Goal: Communication & Community: Answer question/provide support

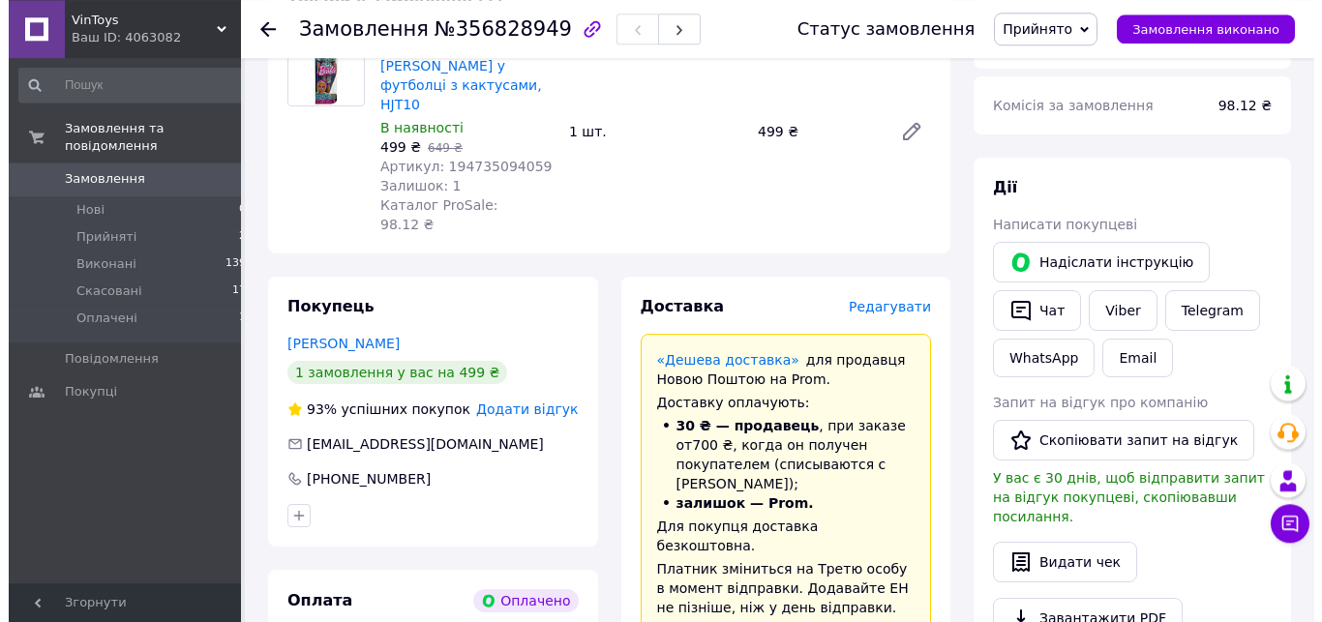
scroll to position [247, 0]
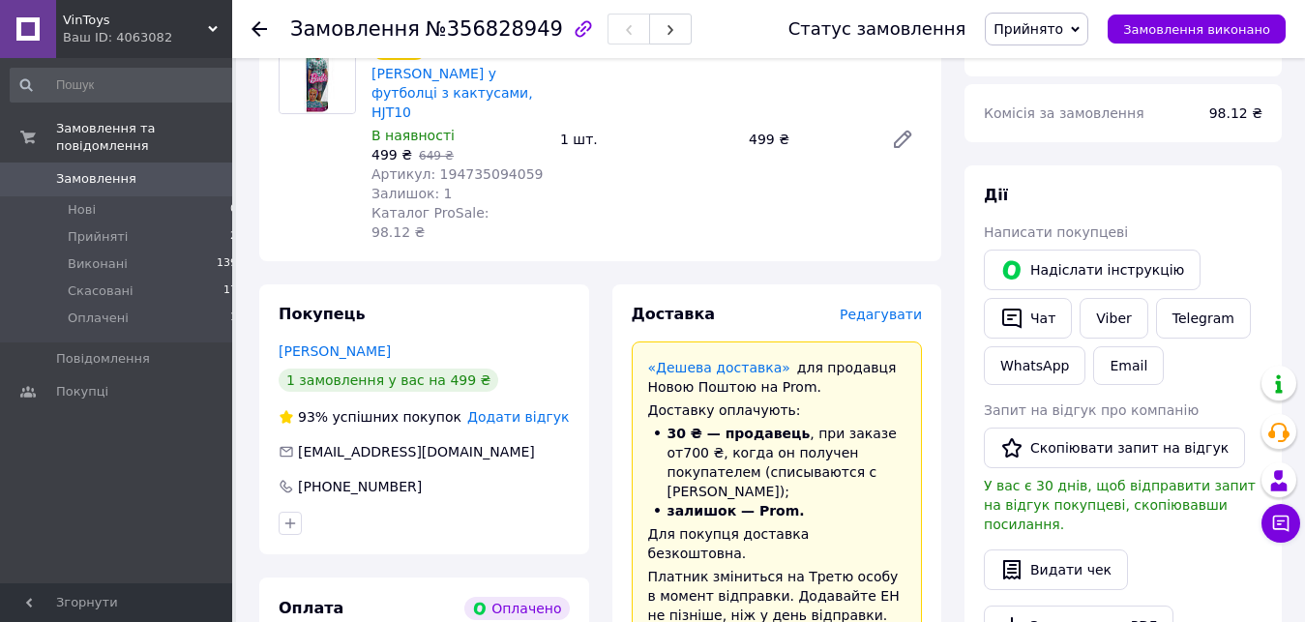
click at [905, 307] on span "Редагувати" at bounding box center [881, 314] width 82 height 15
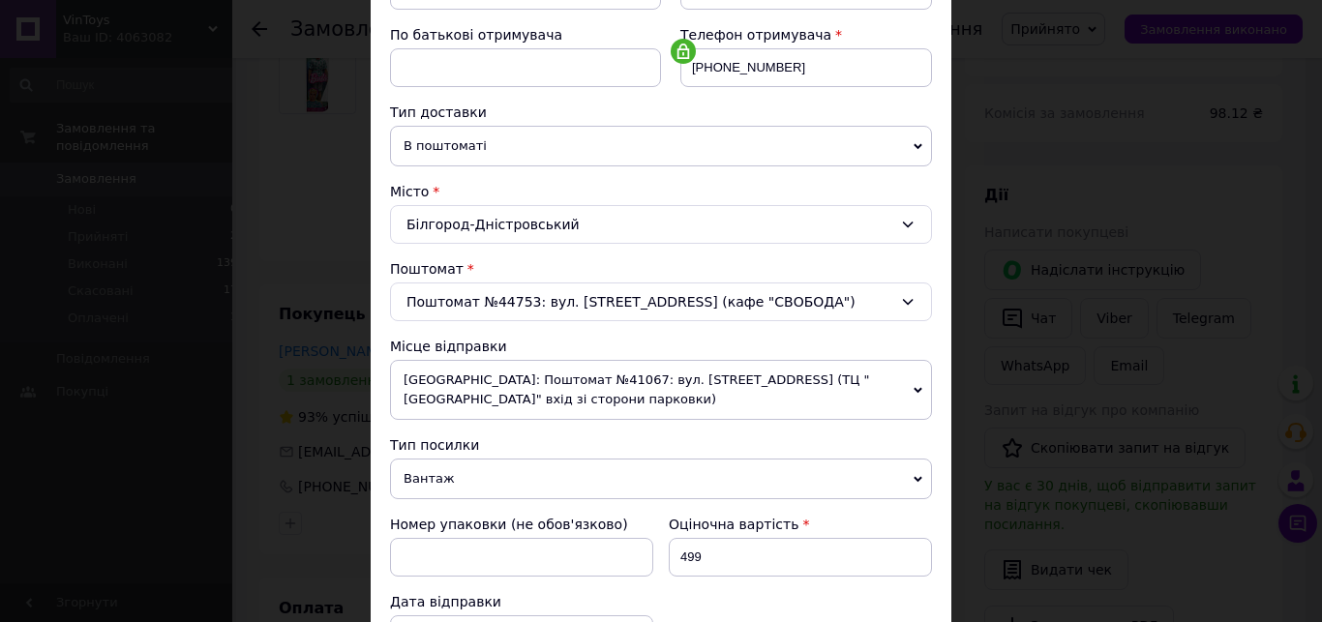
scroll to position [551, 0]
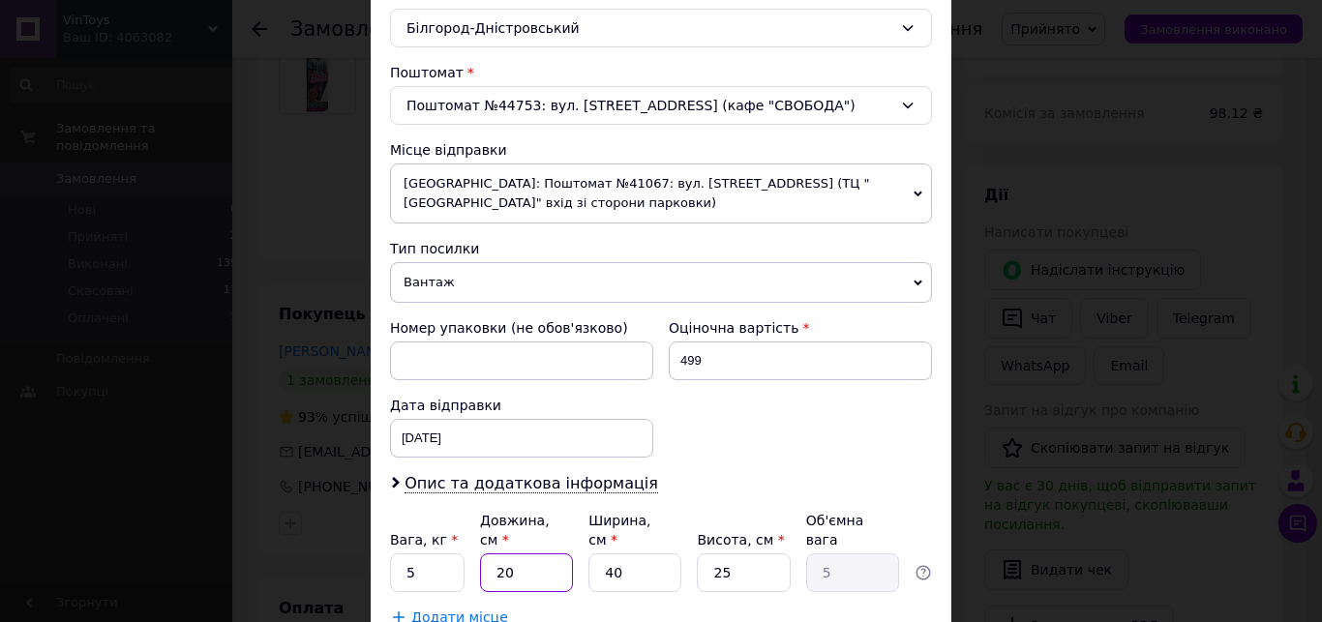
click at [521, 553] on input "20" at bounding box center [526, 572] width 93 height 39
type input "2"
type input "0.5"
type input "3"
type input "0.75"
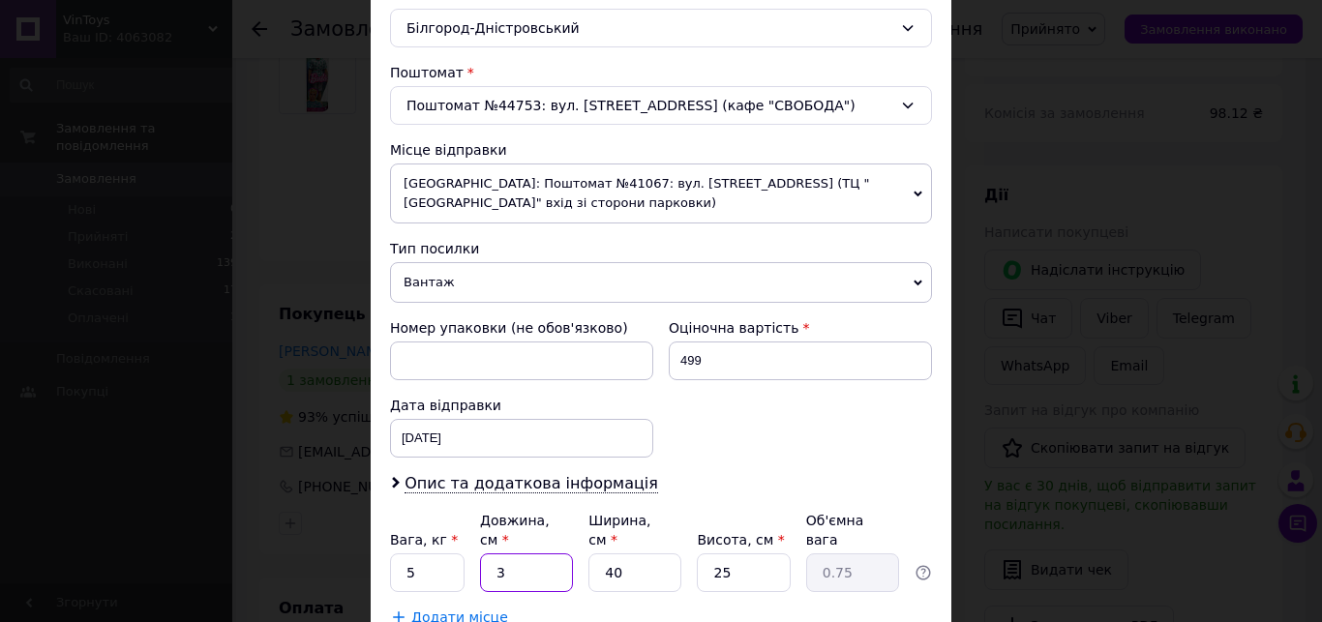
type input "35"
type input "8.75"
type input "35"
click at [623, 553] on input "40" at bounding box center [634, 572] width 93 height 39
type input "4"
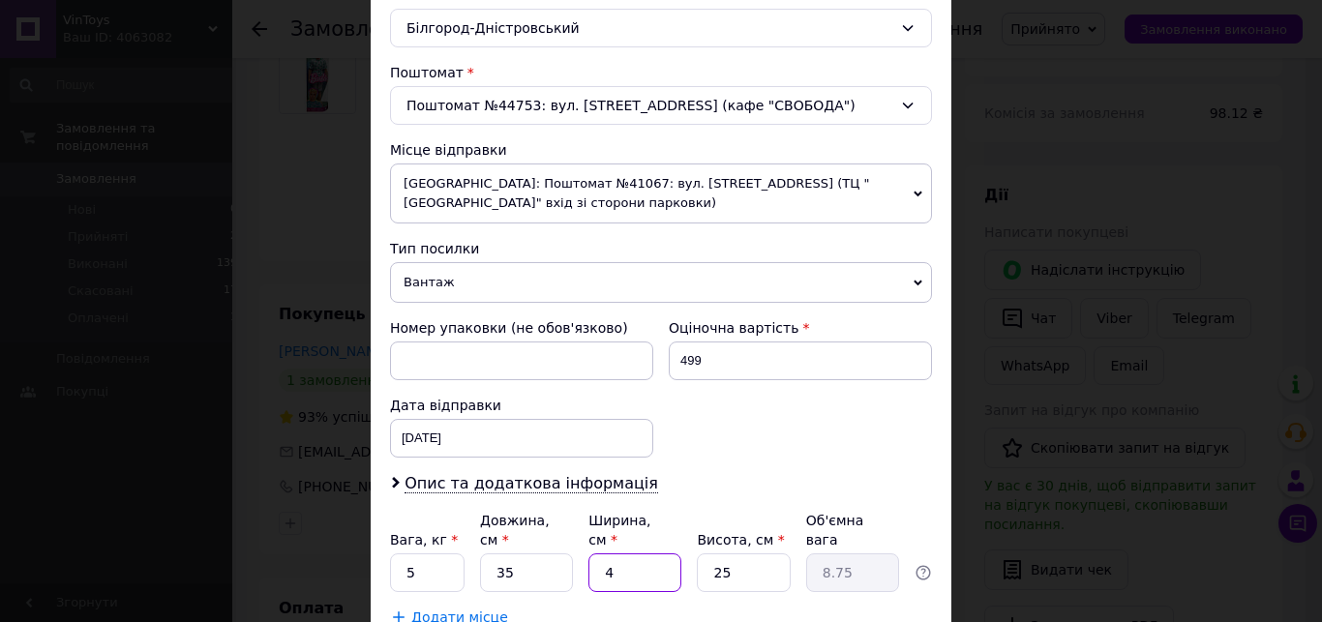
type input "0.88"
type input "1"
type input "0.22"
type input "13"
type input "2.84"
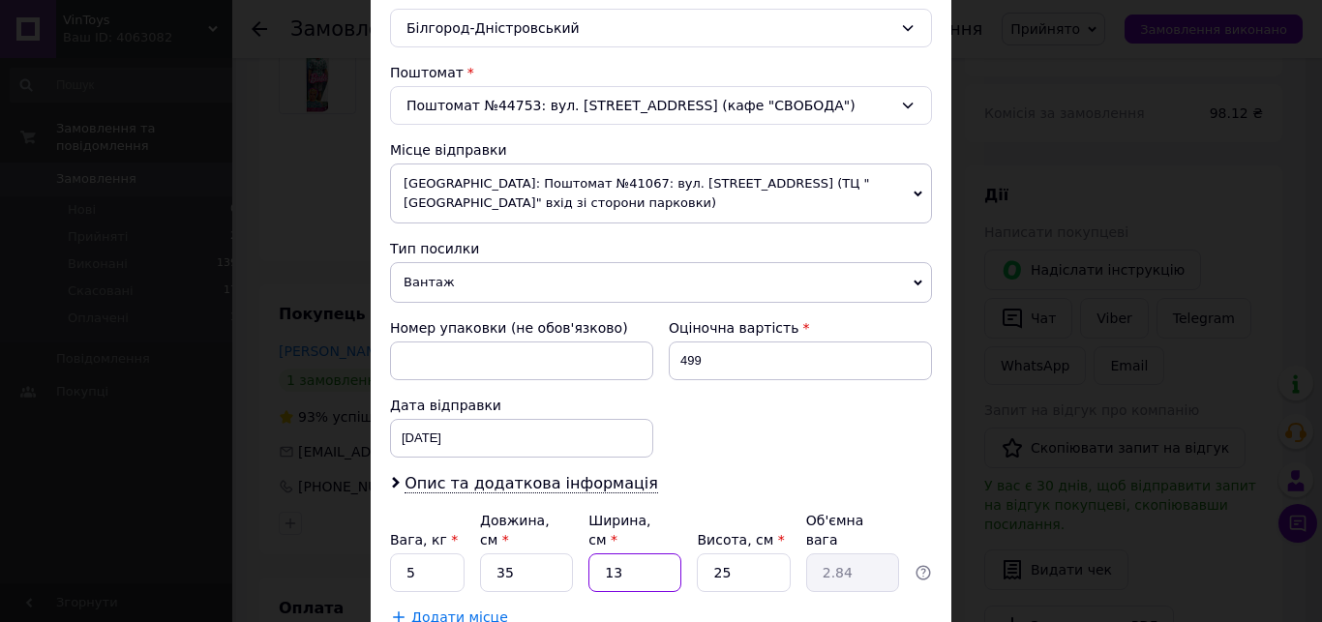
type input "13"
drag, startPoint x: 736, startPoint y: 549, endPoint x: 683, endPoint y: 554, distance: 53.5
click at [697, 554] on input "25" at bounding box center [743, 572] width 93 height 39
type input "1"
type input "0.11"
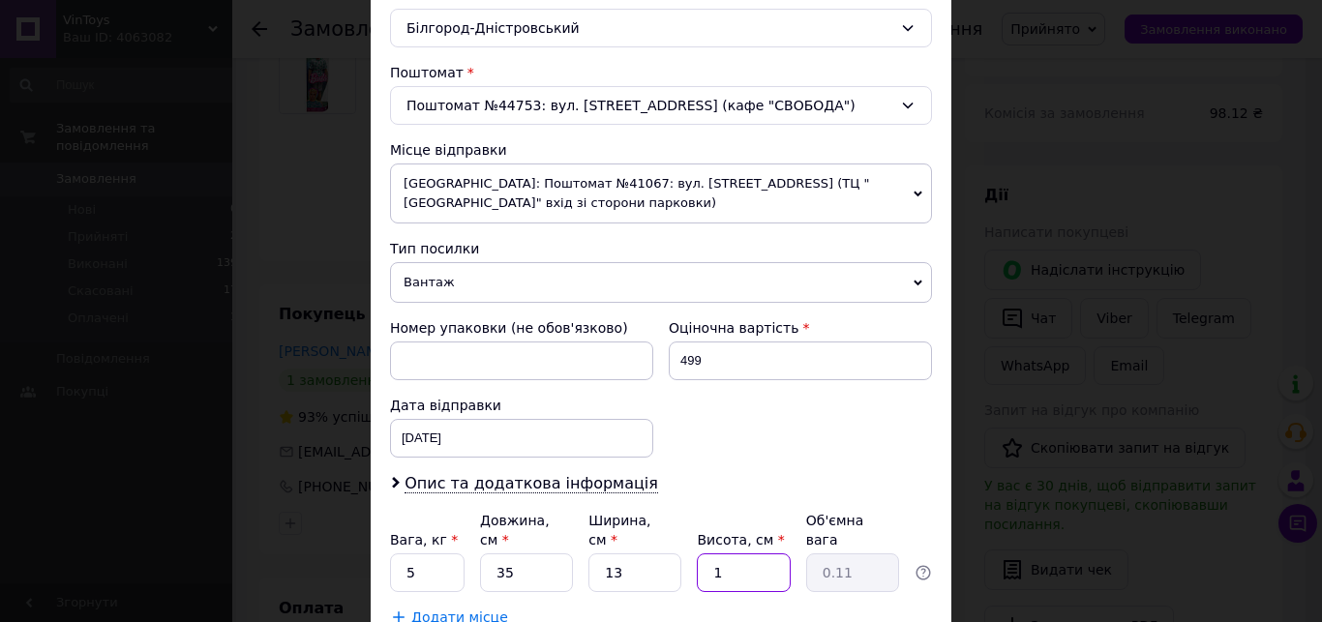
type input "12"
type input "1.37"
type input "12"
drag, startPoint x: 412, startPoint y: 546, endPoint x: 385, endPoint y: 541, distance: 27.5
click at [390, 553] on input "5" at bounding box center [427, 572] width 74 height 39
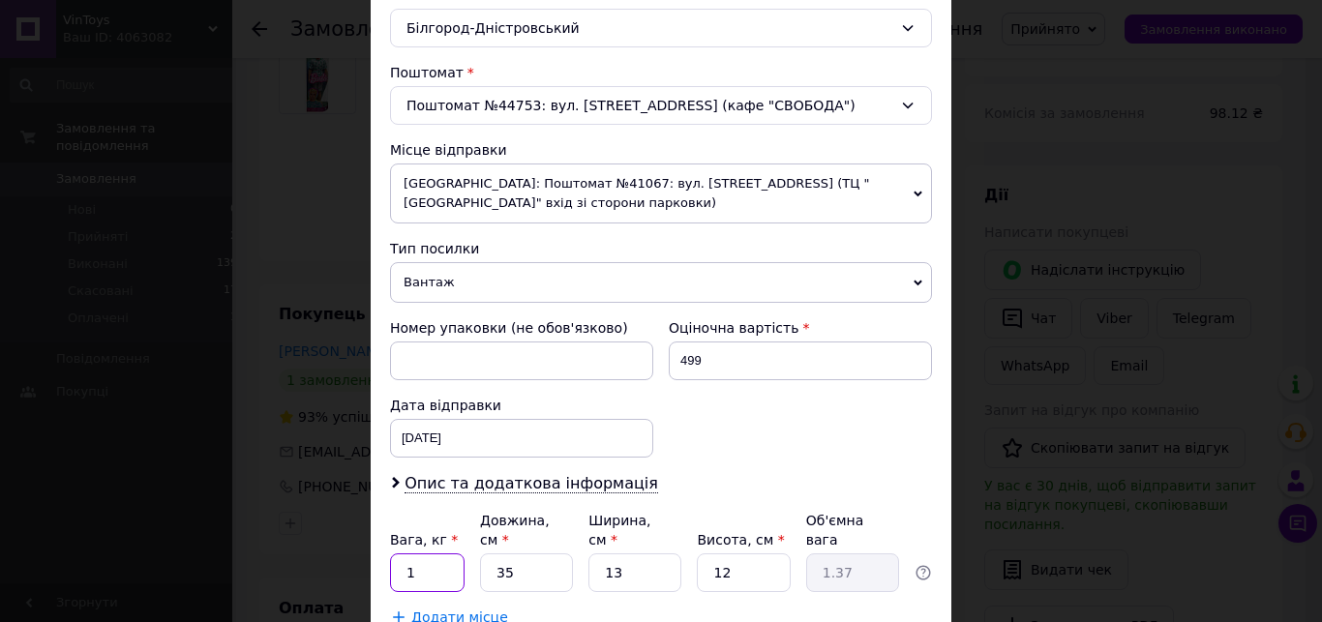
type input "1"
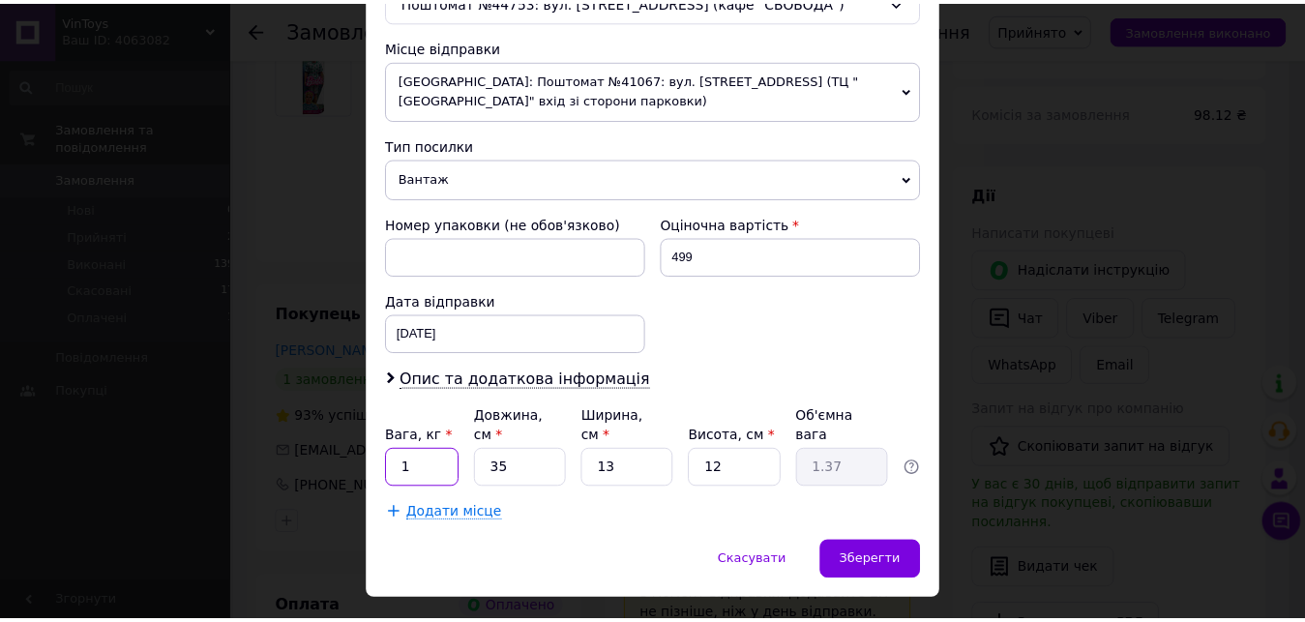
scroll to position [662, 0]
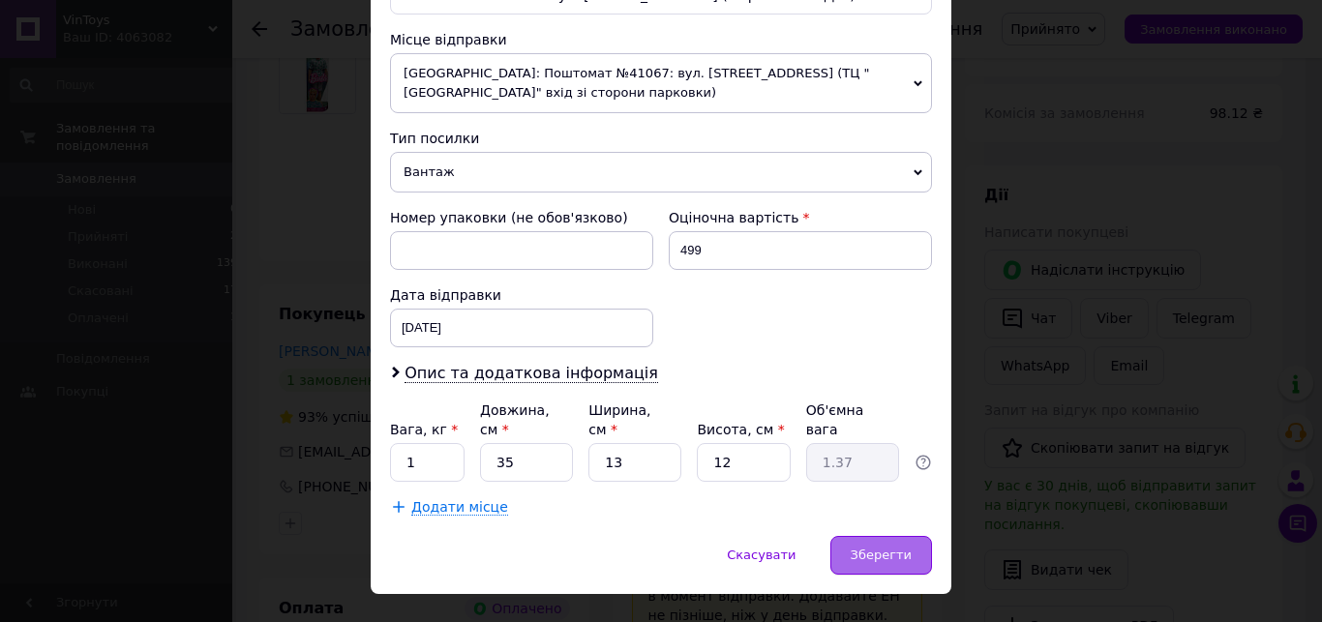
click at [886, 548] on span "Зберегти" at bounding box center [880, 555] width 61 height 15
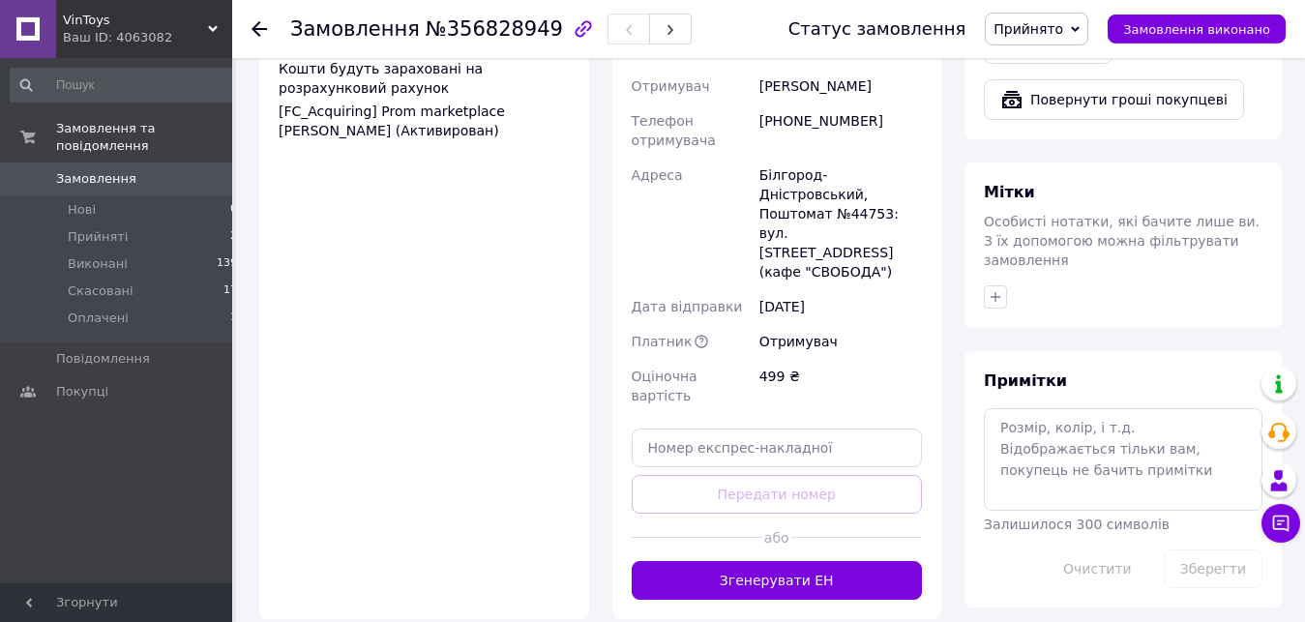
scroll to position [1036, 0]
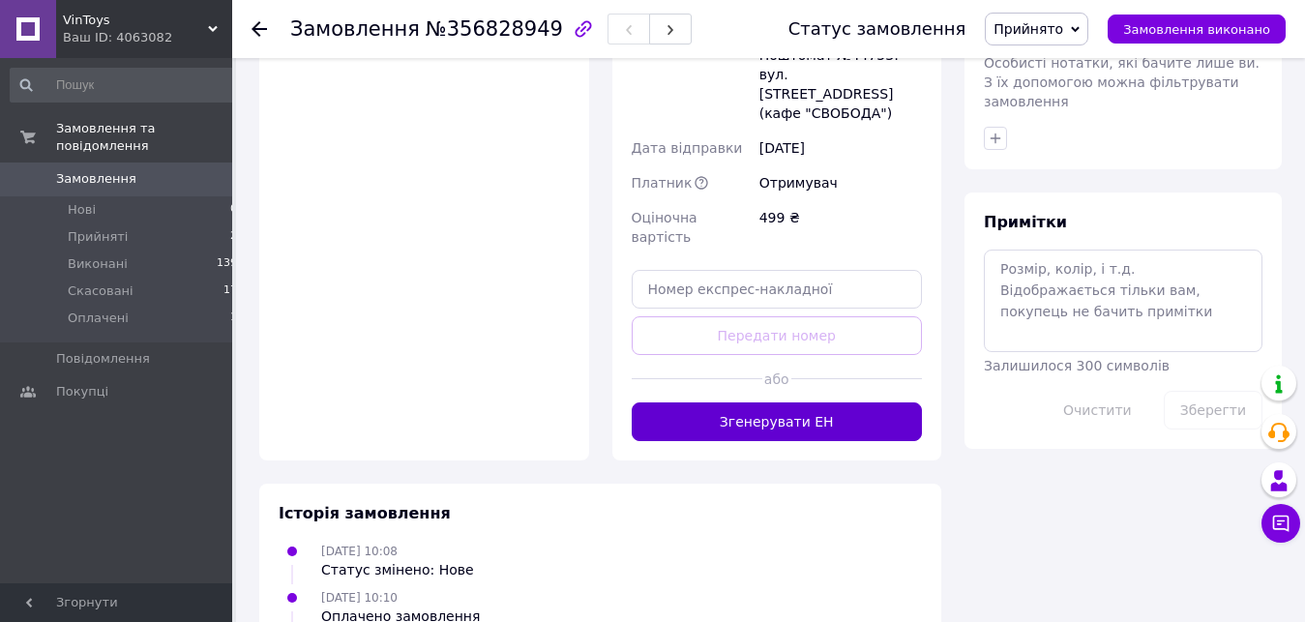
click at [852, 402] on button "Згенерувати ЕН" at bounding box center [777, 421] width 291 height 39
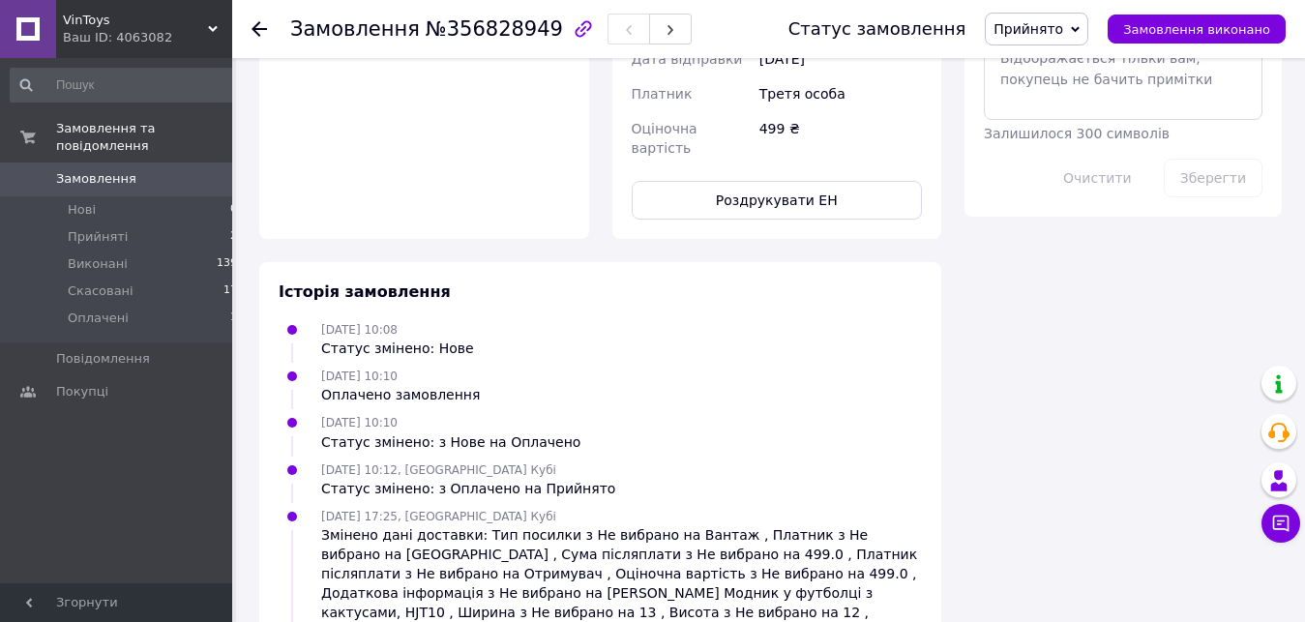
scroll to position [1272, 0]
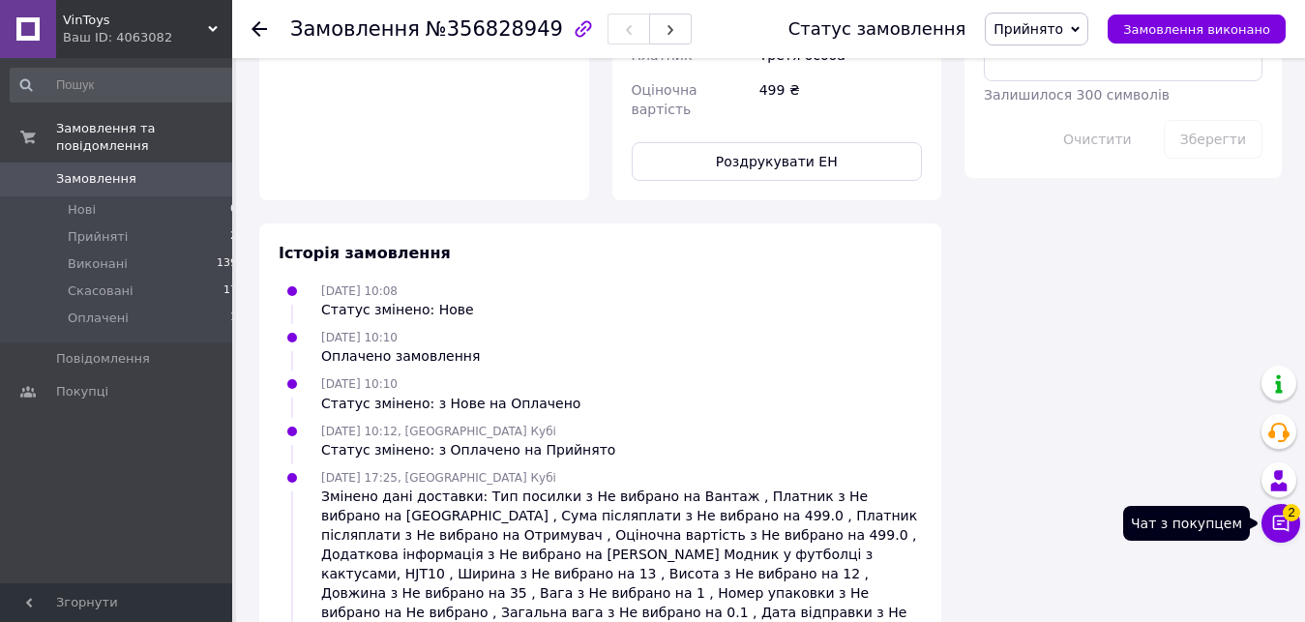
click at [1294, 521] on button "Чат з покупцем 2" at bounding box center [1281, 523] width 39 height 39
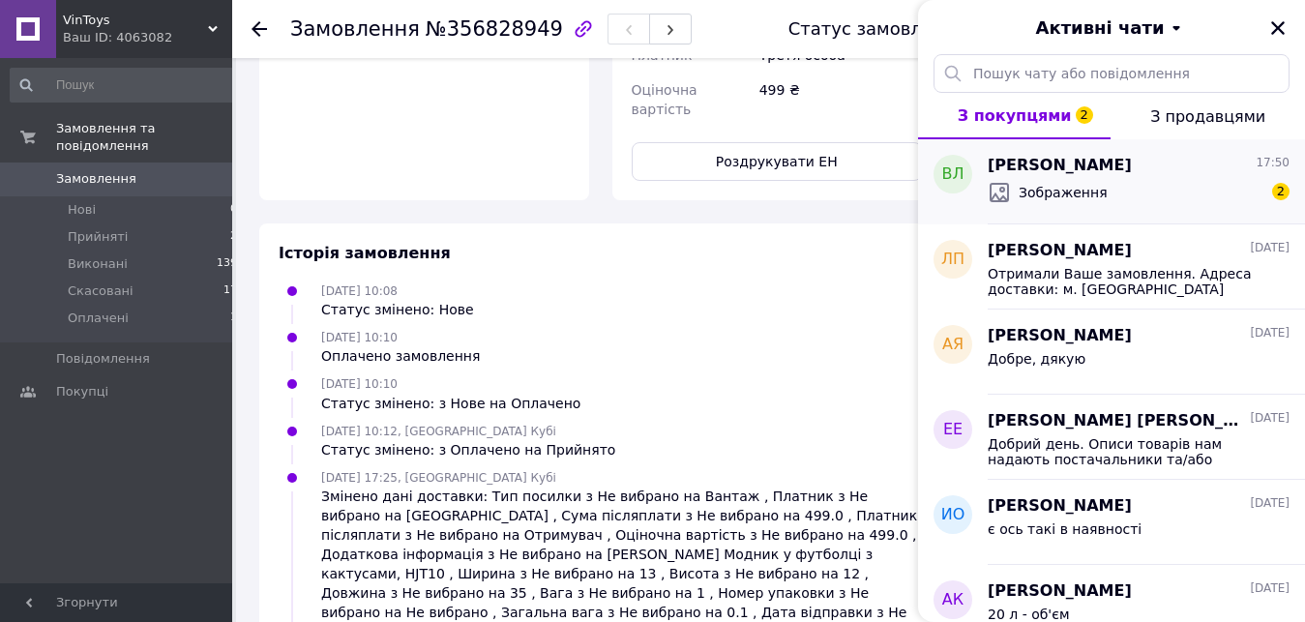
click at [1185, 193] on div "Зображення 2" at bounding box center [1139, 192] width 302 height 31
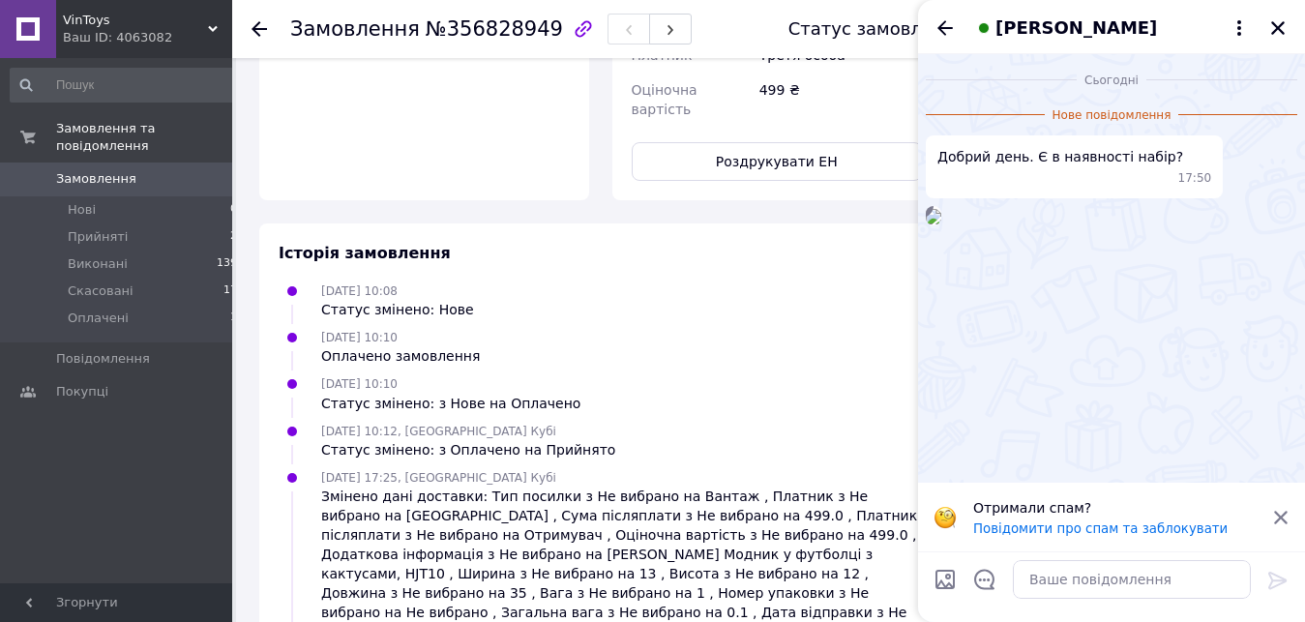
click at [941, 224] on img at bounding box center [933, 216] width 15 height 15
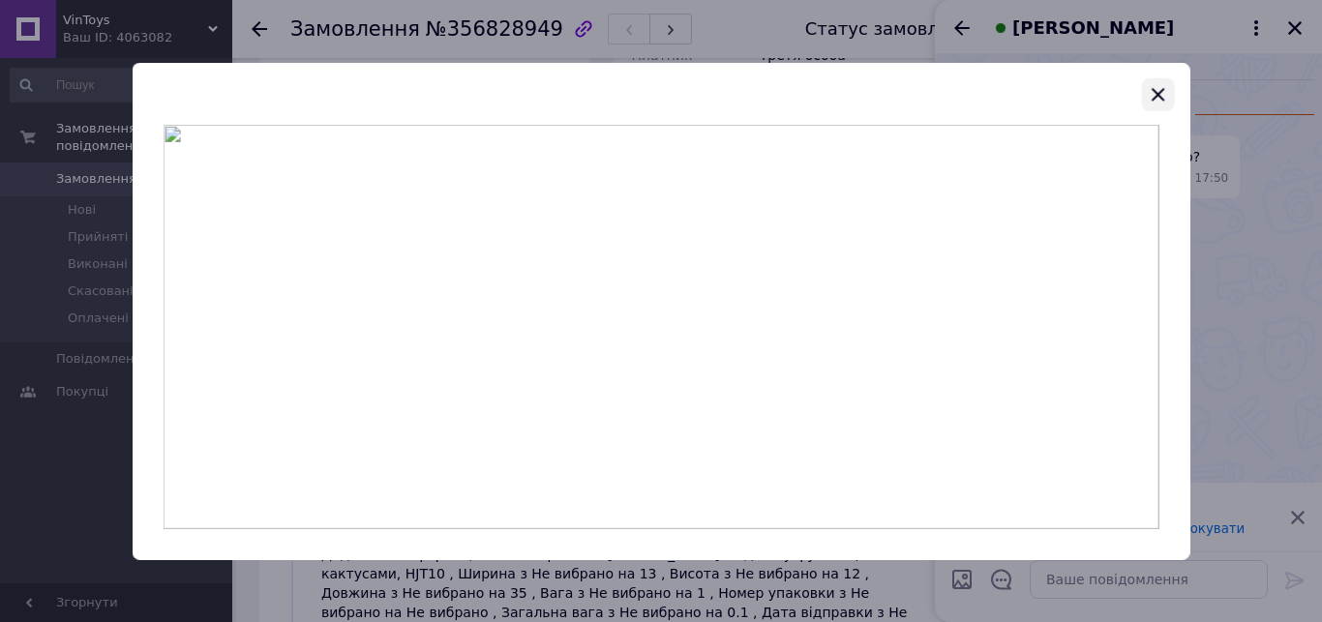
click at [1166, 87] on icon "button" at bounding box center [1156, 93] width 23 height 23
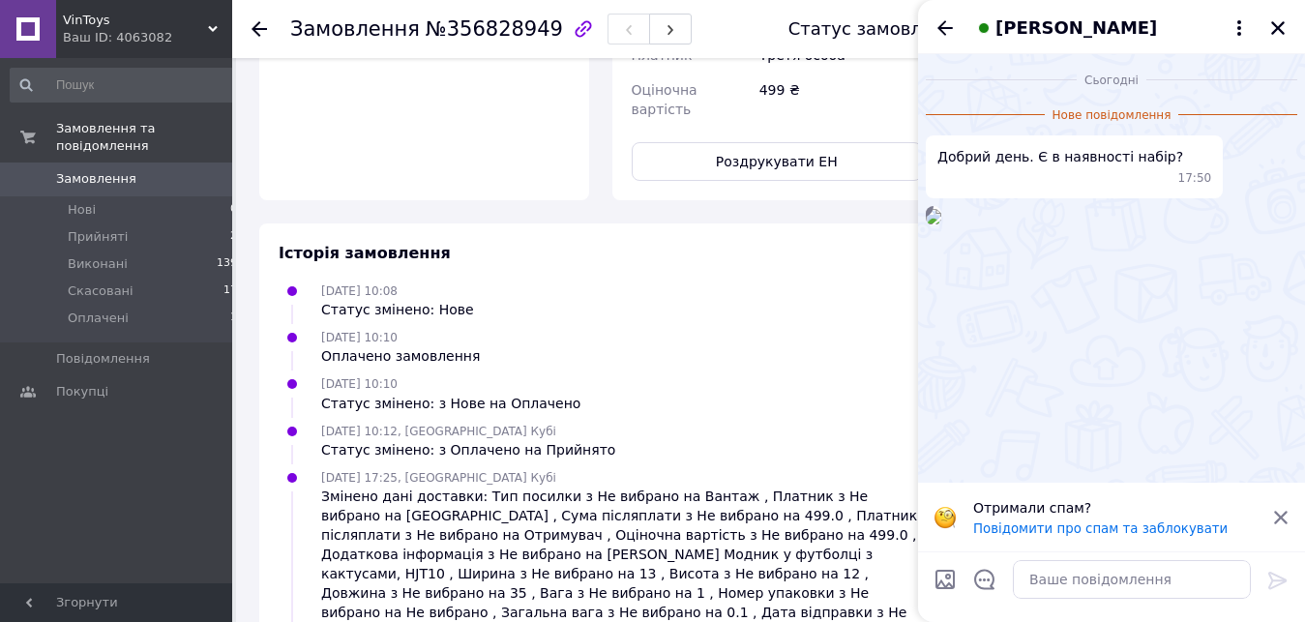
click at [1272, 521] on icon at bounding box center [1280, 517] width 17 height 17
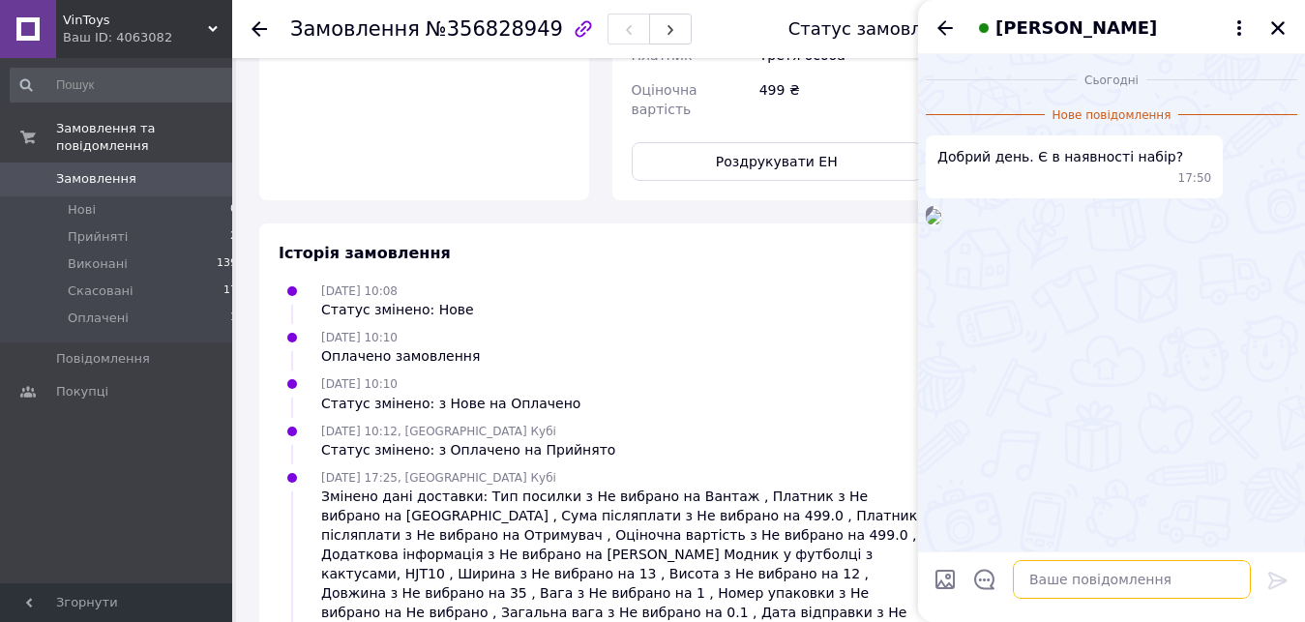
click at [1100, 590] on textarea at bounding box center [1132, 579] width 238 height 39
type textarea "Доброго дня. Так, в наявності."
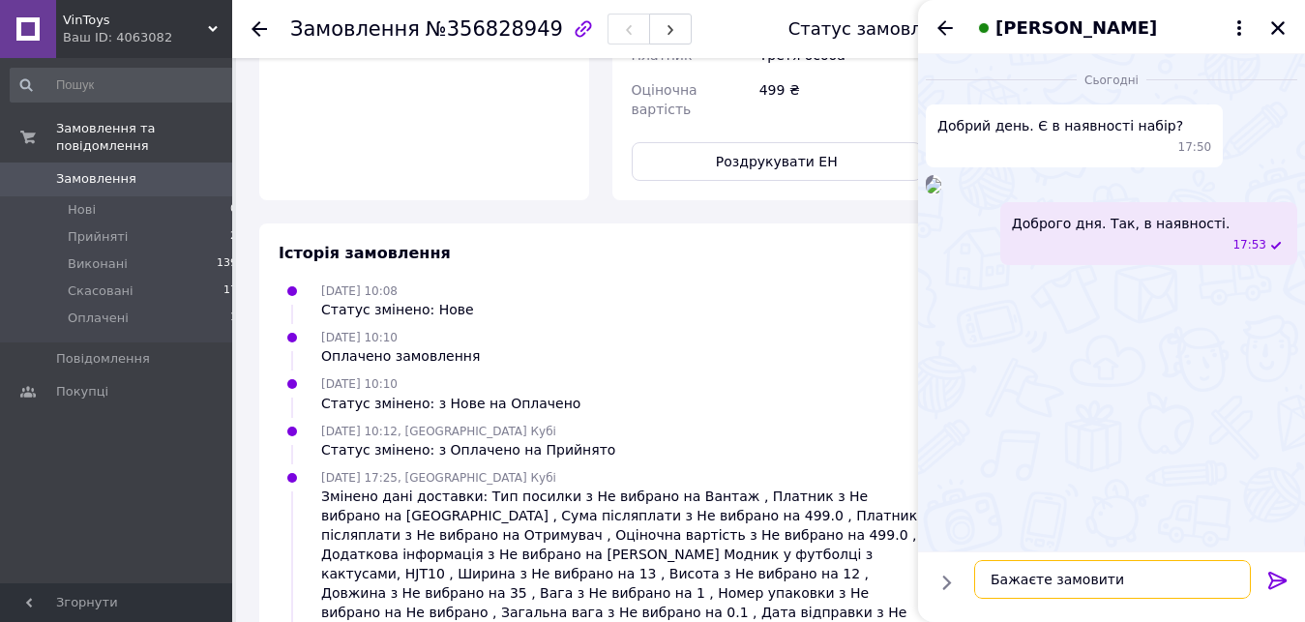
type textarea "Бажаєте замовити?"
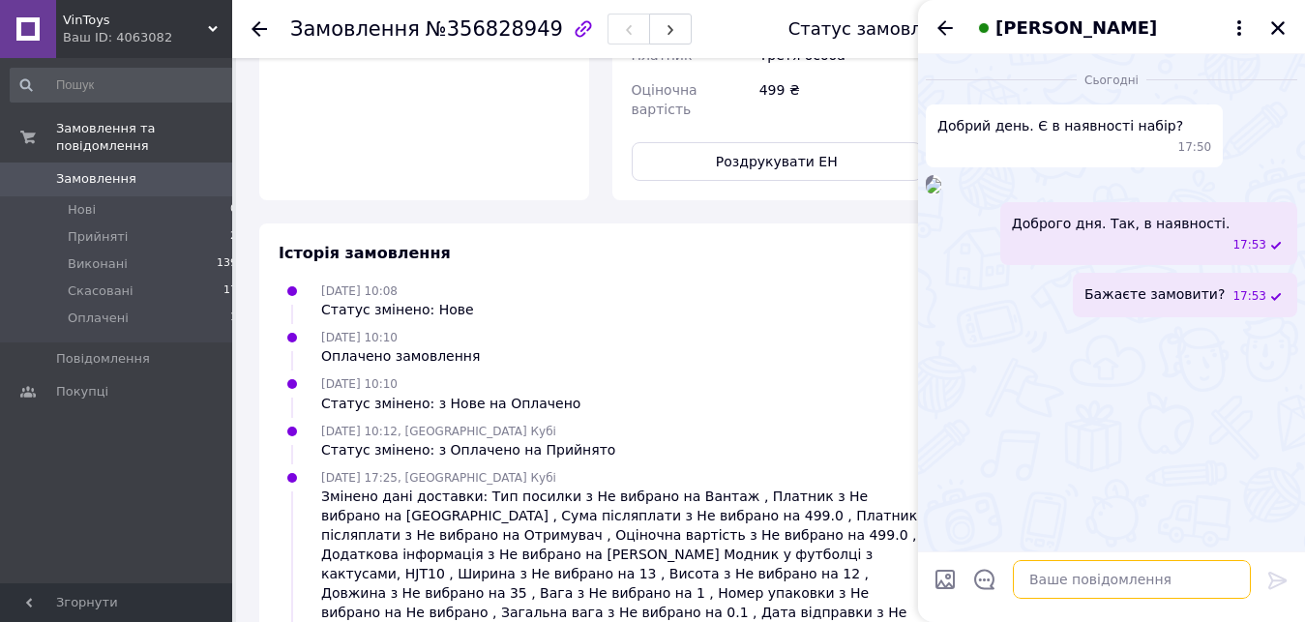
scroll to position [5, 0]
click at [938, 34] on icon "Назад" at bounding box center [945, 27] width 23 height 23
